Goal: Task Accomplishment & Management: Use online tool/utility

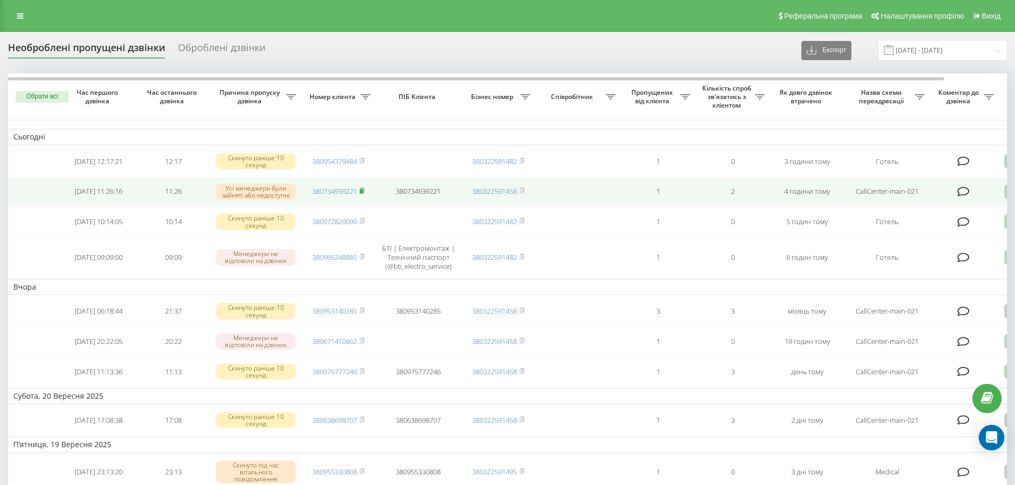
click at [362, 194] on rect at bounding box center [361, 191] width 3 height 5
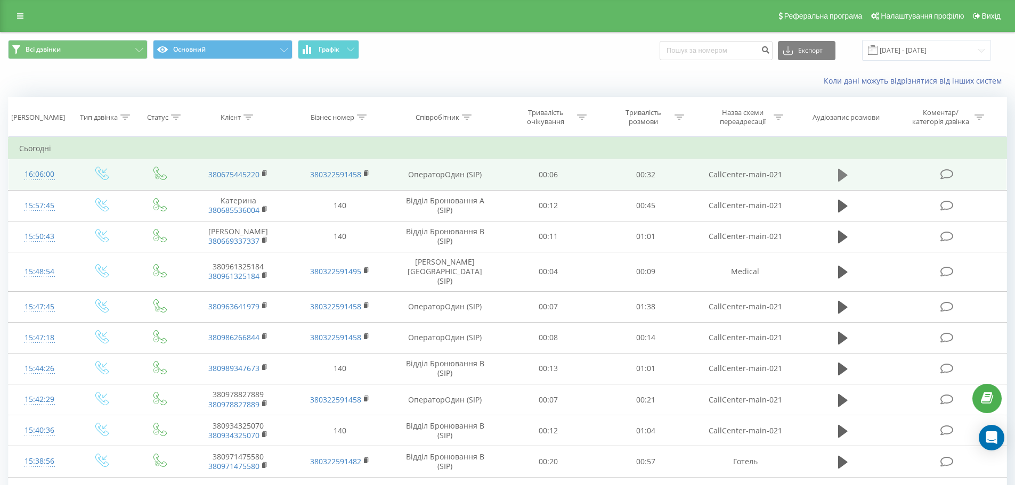
click at [837, 176] on button at bounding box center [843, 175] width 16 height 16
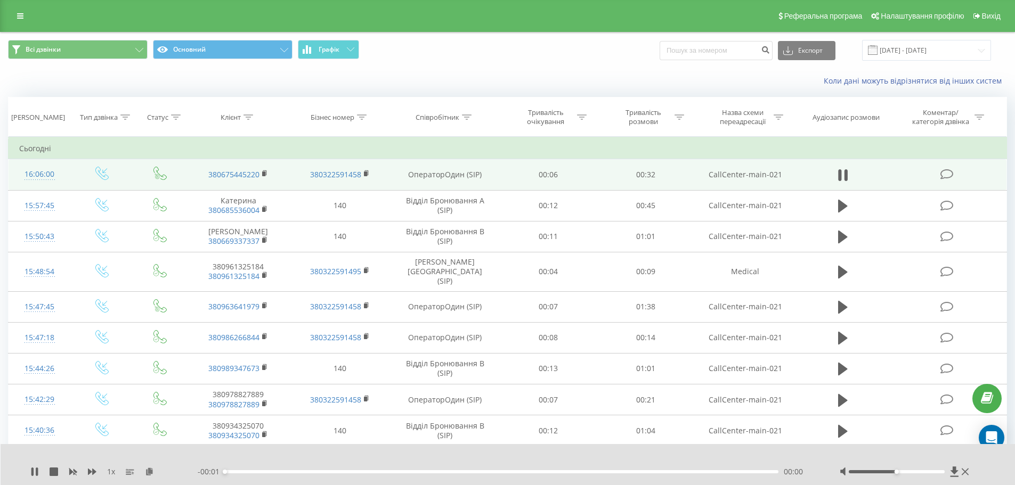
click at [331, 470] on div "- 00:01 00:00 00:00" at bounding box center [505, 472] width 615 height 11
click at [332, 476] on div "- 00:01 00:00 00:00" at bounding box center [505, 472] width 615 height 11
click at [330, 472] on div "00:06" at bounding box center [502, 471] width 554 height 3
drag, startPoint x: 902, startPoint y: 473, endPoint x: 960, endPoint y: 472, distance: 58.1
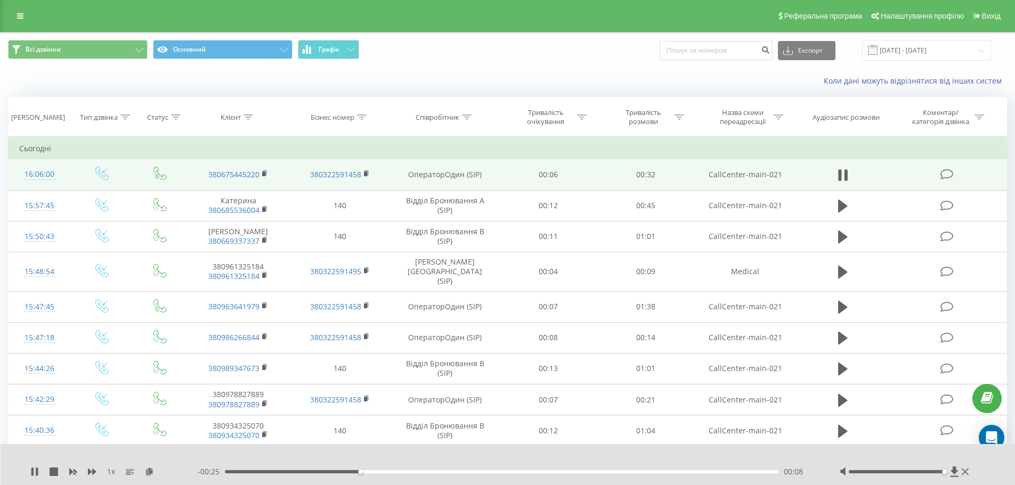
click at [960, 472] on div at bounding box center [905, 472] width 132 height 11
click at [320, 470] on div "- 00:23 00:09 00:09" at bounding box center [505, 472] width 615 height 11
click at [308, 470] on div "00:10" at bounding box center [502, 471] width 554 height 3
click at [298, 470] on div "00:06" at bounding box center [502, 471] width 554 height 3
click at [36, 472] on icon at bounding box center [34, 472] width 9 height 9
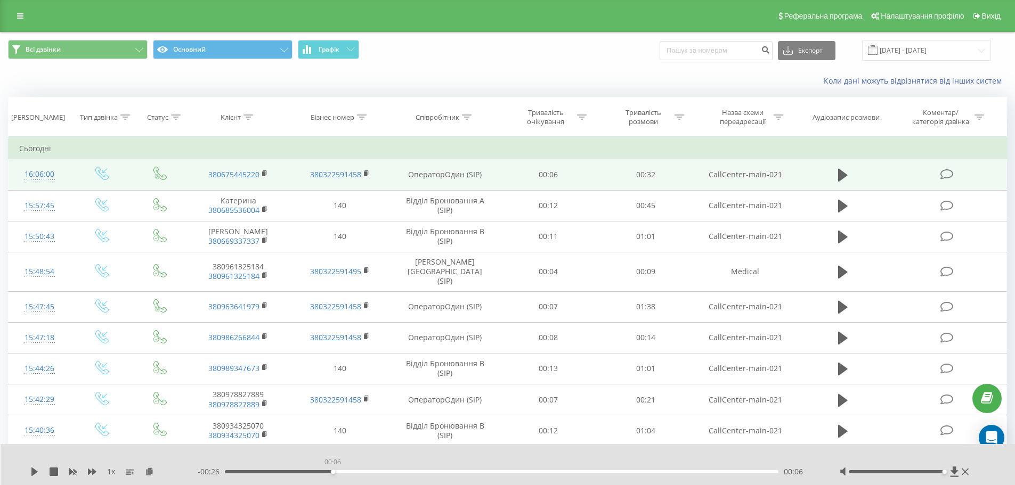
click at [332, 473] on div "00:06" at bounding box center [502, 471] width 554 height 3
click at [37, 470] on icon at bounding box center [34, 472] width 9 height 9
click at [314, 470] on div "00:08" at bounding box center [502, 471] width 554 height 3
click at [37, 471] on icon at bounding box center [37, 472] width 2 height 9
click at [314, 472] on div "00:07" at bounding box center [502, 471] width 554 height 3
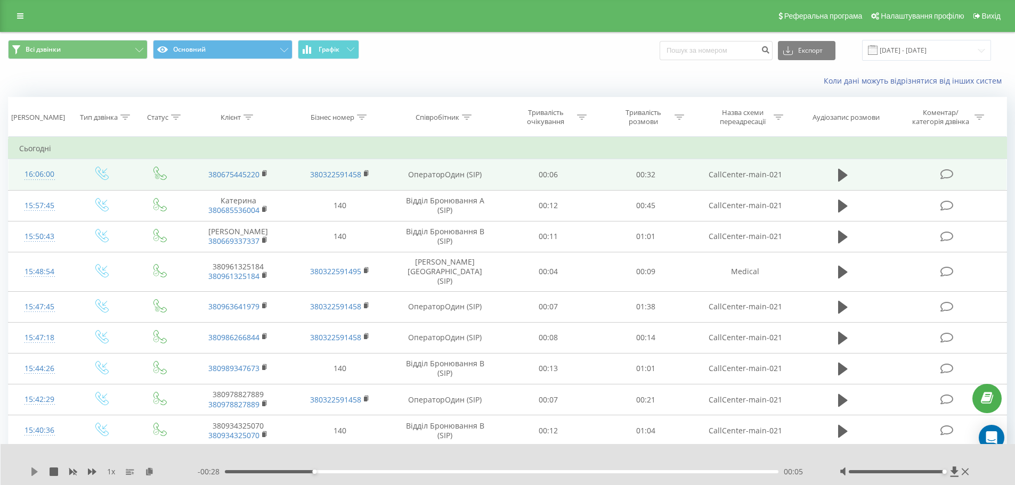
click at [38, 468] on icon at bounding box center [34, 472] width 9 height 9
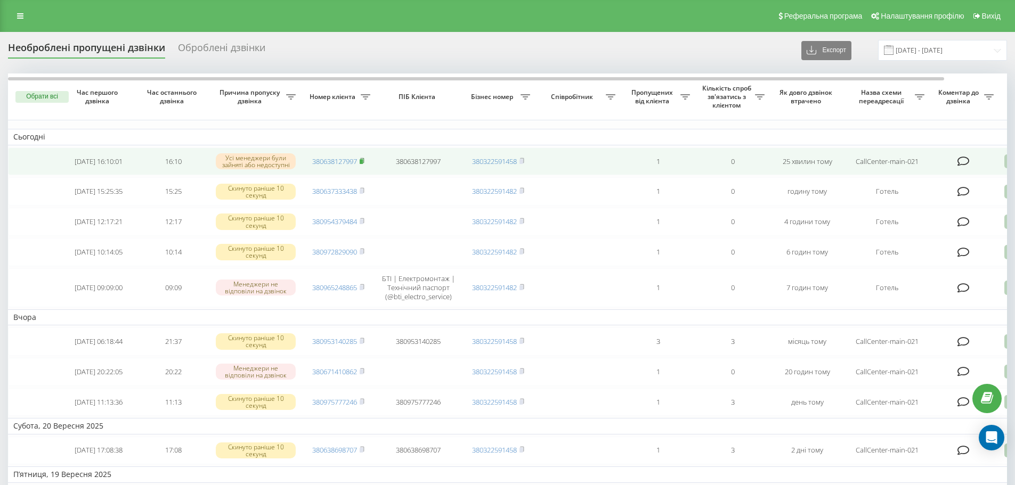
click at [364, 158] on icon at bounding box center [362, 161] width 5 height 6
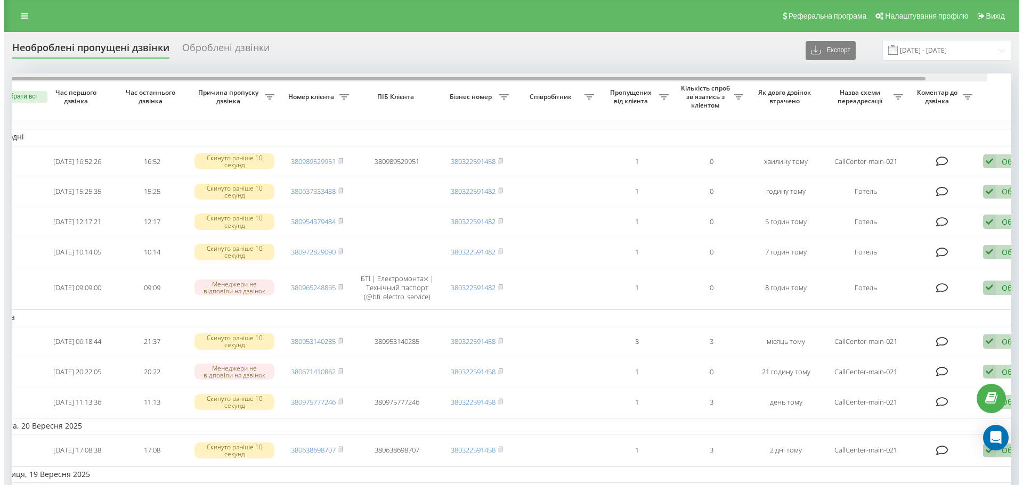
scroll to position [0, 67]
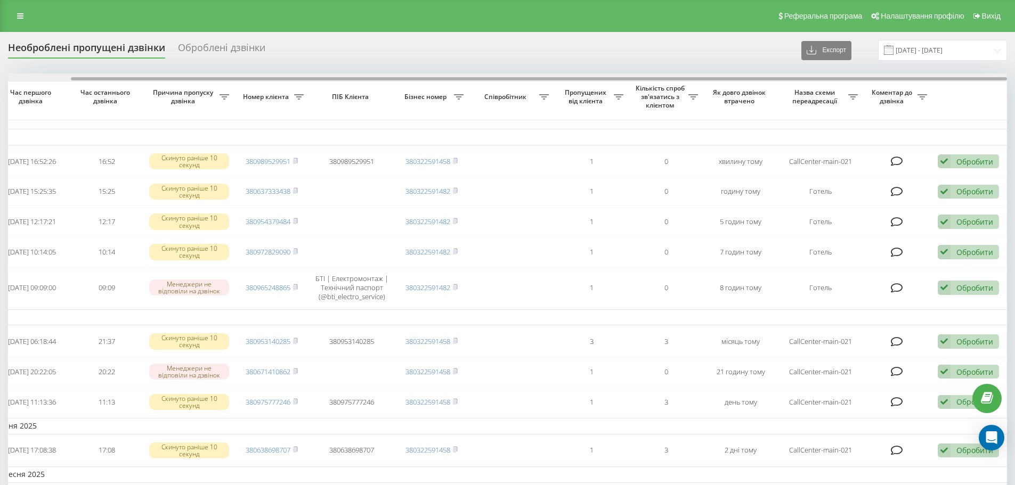
drag, startPoint x: 407, startPoint y: 79, endPoint x: 548, endPoint y: 84, distance: 140.7
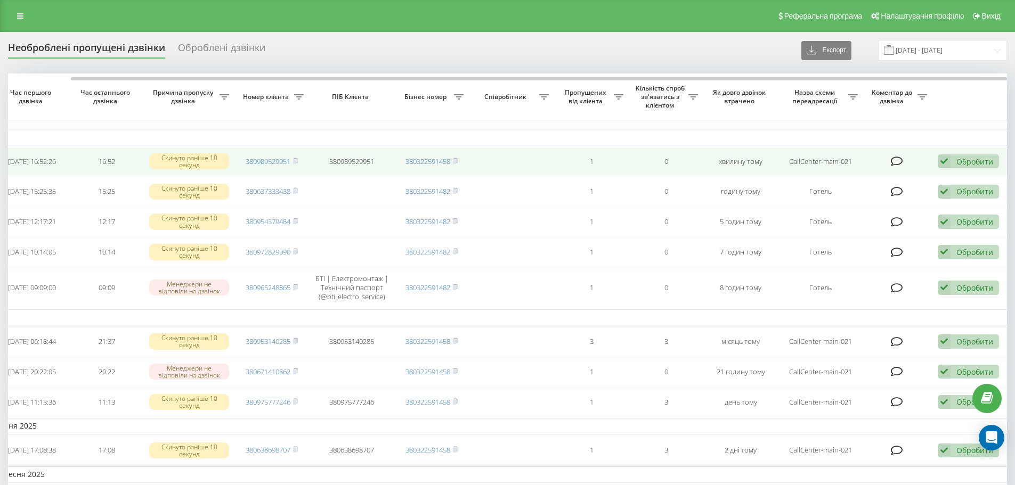
click at [976, 164] on div "Обробити" at bounding box center [974, 162] width 37 height 10
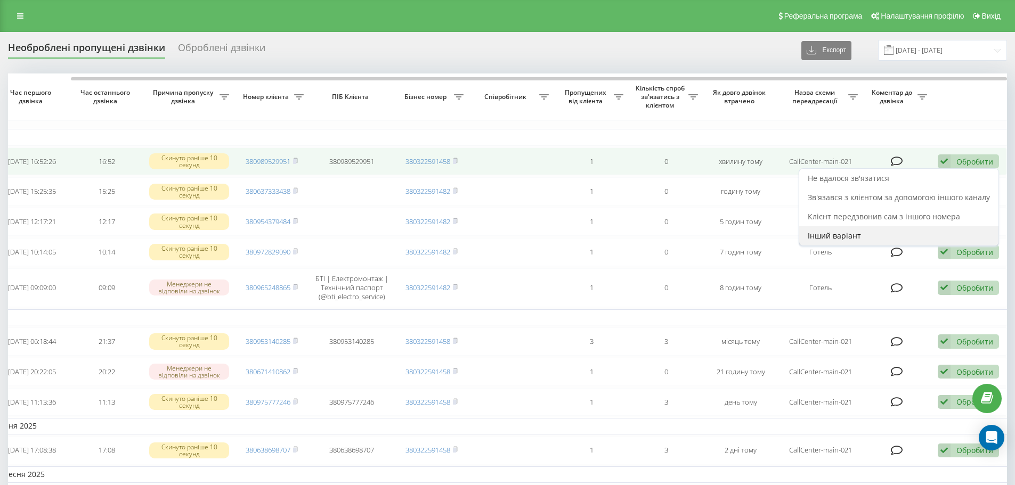
click at [916, 232] on div "Інший варіант" at bounding box center [898, 235] width 199 height 19
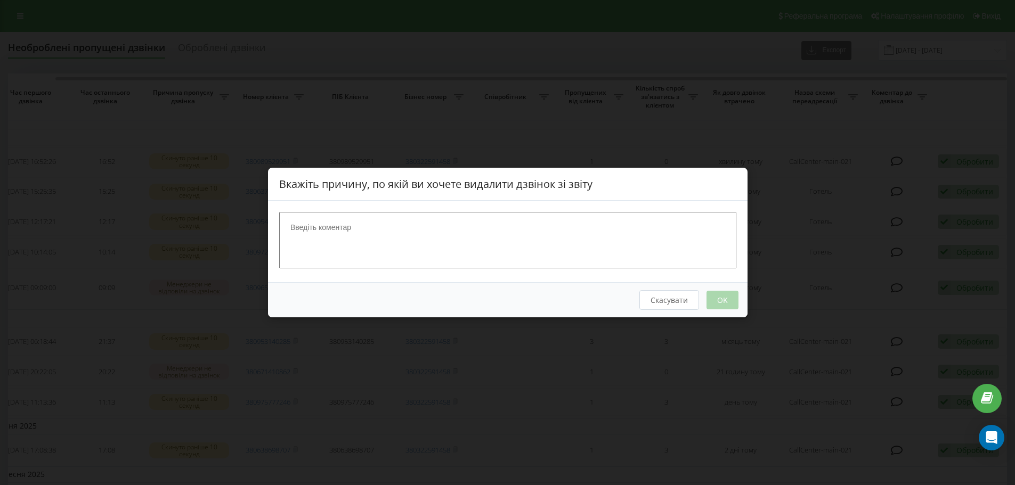
scroll to position [0, 59]
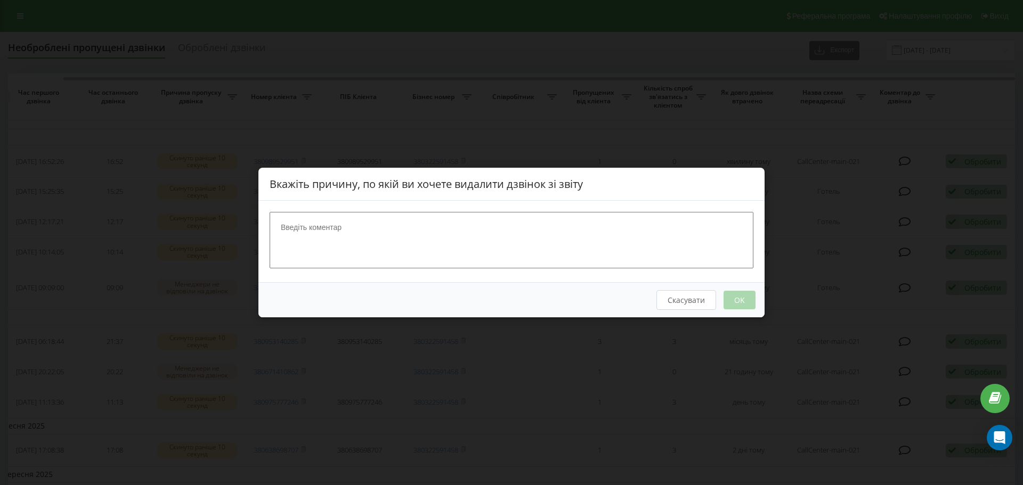
click at [581, 257] on textarea at bounding box center [512, 240] width 484 height 56
type textarea "відділ бронювання"
click at [743, 301] on button "OK" at bounding box center [739, 300] width 32 height 19
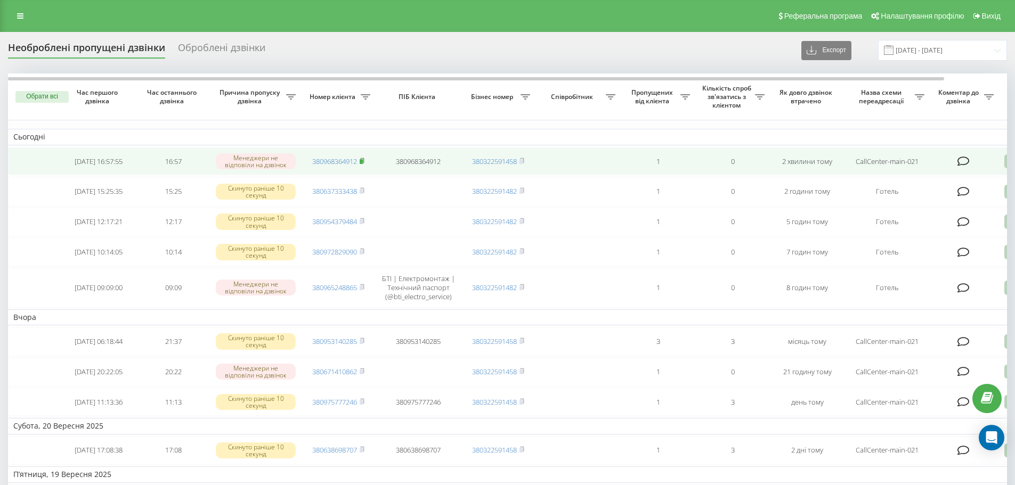
click at [364, 160] on icon at bounding box center [362, 161] width 5 height 6
click at [364, 160] on icon at bounding box center [362, 160] width 4 height 5
click at [364, 162] on icon at bounding box center [362, 161] width 5 height 6
click at [363, 159] on icon at bounding box center [362, 160] width 4 height 5
